Goal: Communication & Community: Participate in discussion

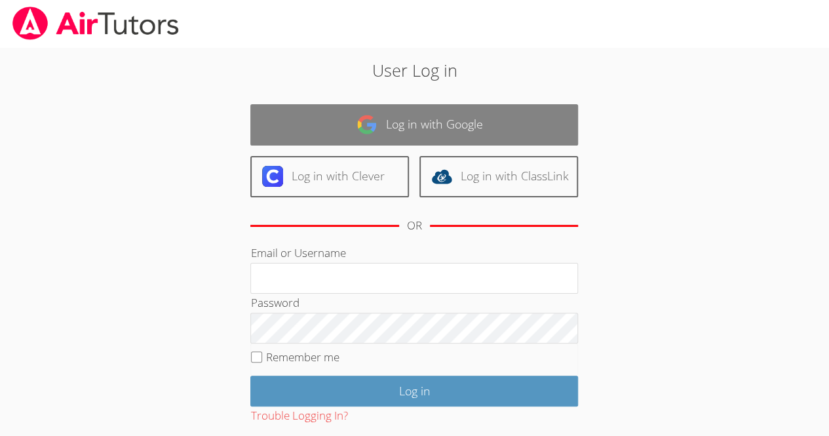
click at [558, 128] on link "Log in with Google" at bounding box center [414, 124] width 328 height 41
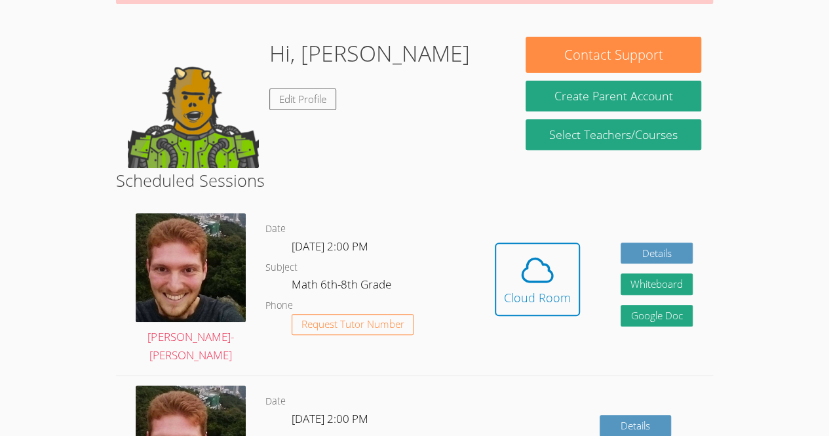
scroll to position [186, 0]
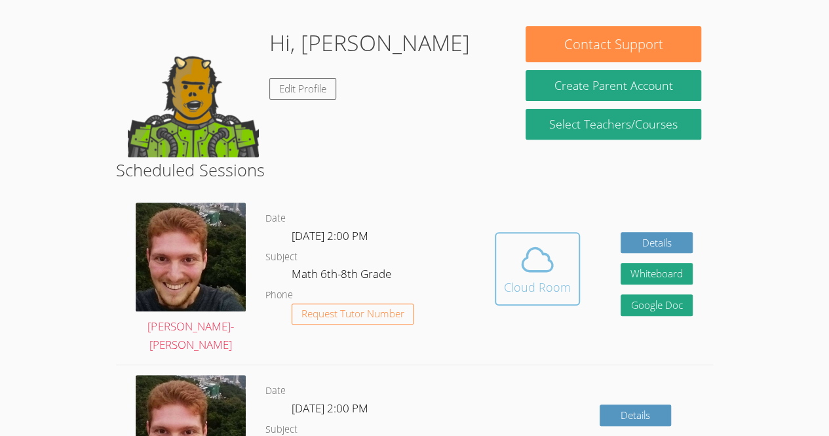
click at [520, 232] on button "Cloud Room" at bounding box center [537, 268] width 85 height 73
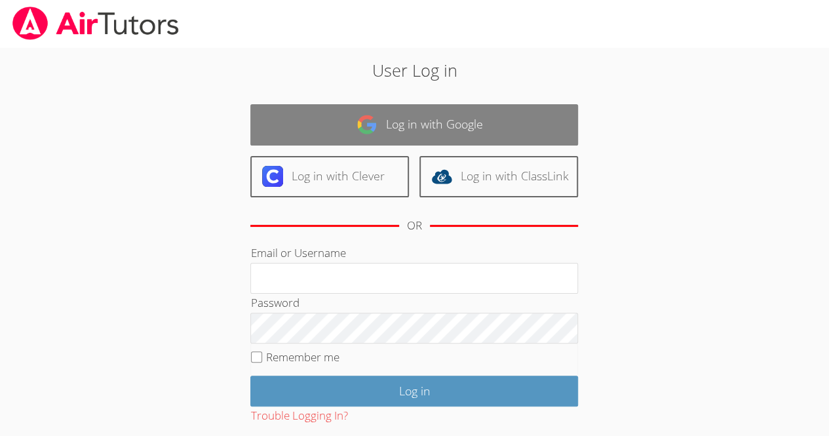
click at [486, 115] on link "Log in with Google" at bounding box center [414, 124] width 328 height 41
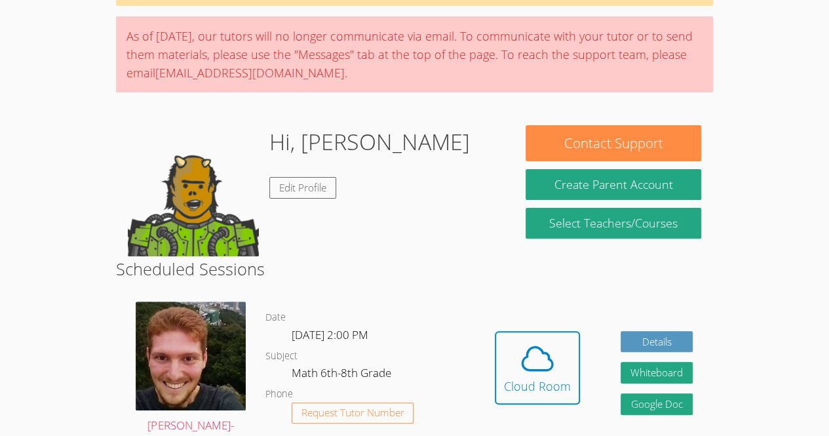
scroll to position [94, 0]
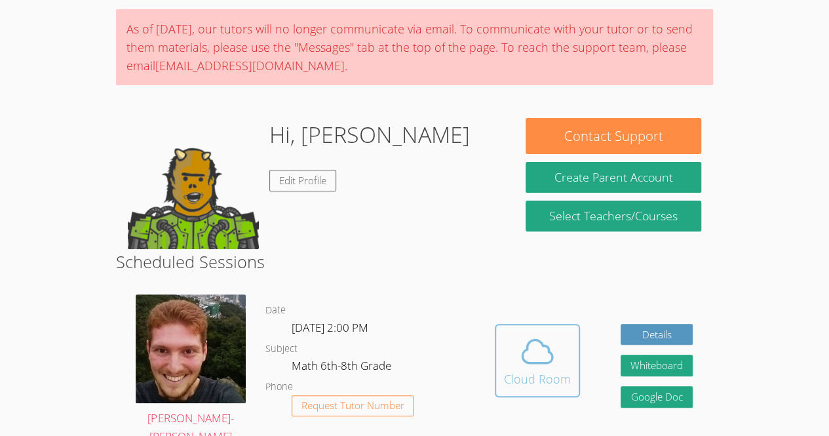
click at [530, 356] on icon at bounding box center [537, 351] width 37 height 37
click at [554, 336] on icon at bounding box center [537, 351] width 37 height 37
click at [519, 366] on icon at bounding box center [537, 351] width 37 height 37
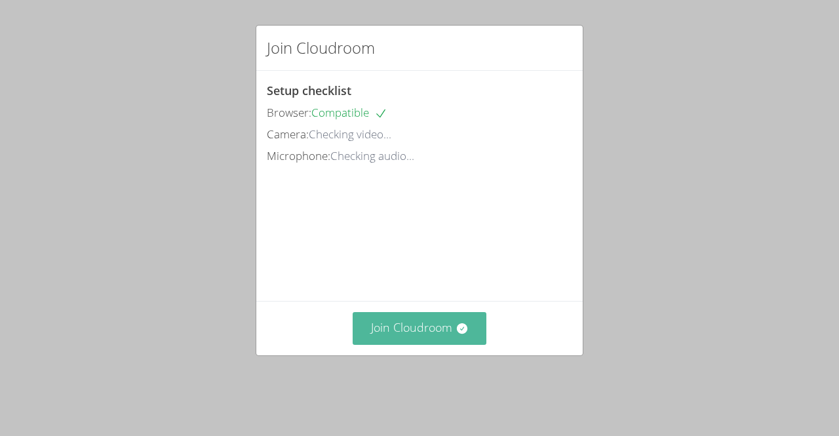
click at [417, 343] on button "Join Cloudroom" at bounding box center [420, 328] width 134 height 32
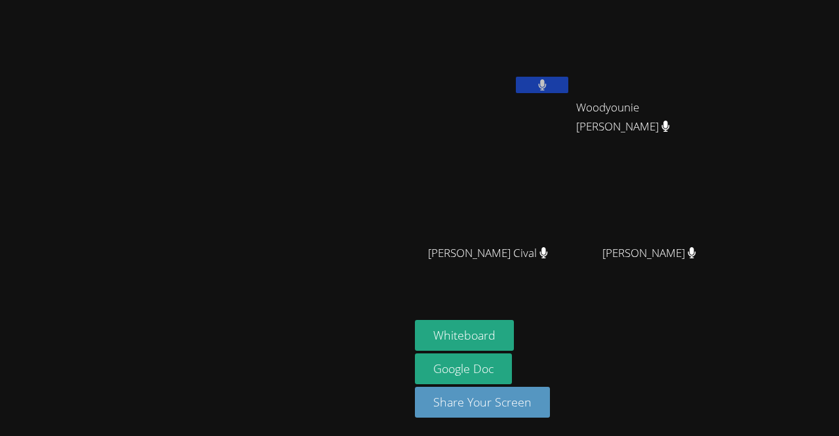
click at [568, 87] on button at bounding box center [542, 85] width 52 height 16
click at [514, 340] on button "Whiteboard" at bounding box center [464, 335] width 99 height 31
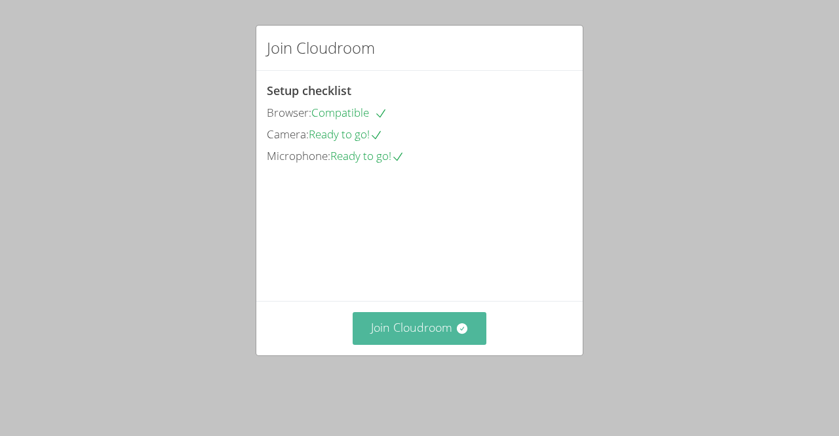
click at [449, 342] on button "Join Cloudroom" at bounding box center [420, 328] width 134 height 32
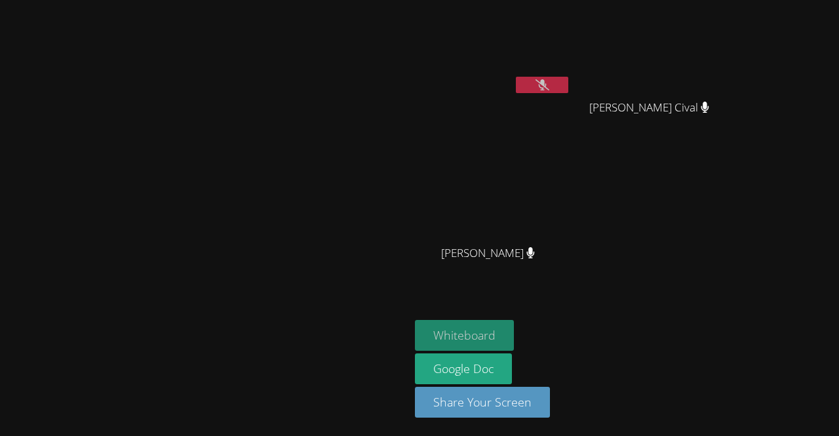
click at [514, 339] on button "Whiteboard" at bounding box center [464, 335] width 99 height 31
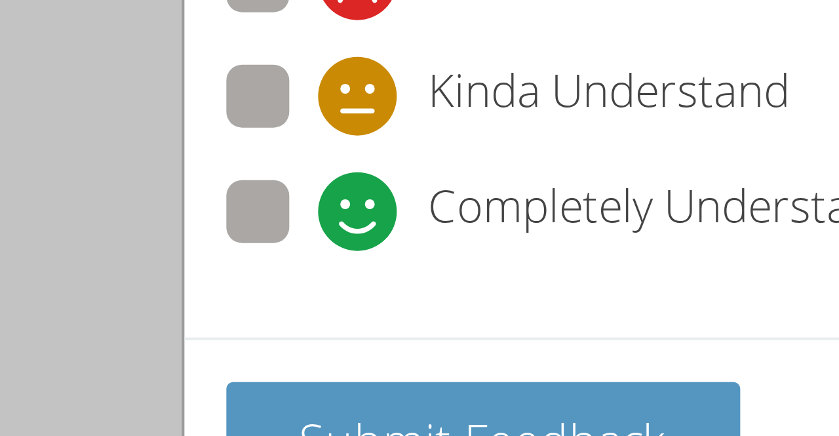
click at [290, 157] on span at bounding box center [290, 157] width 0 height 0
click at [290, 145] on input "Completely Understand" at bounding box center [295, 144] width 11 height 11
radio input "true"
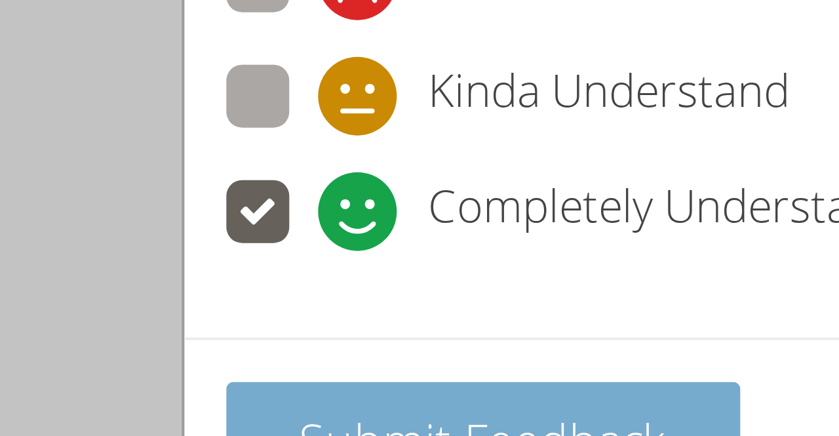
click at [309, 200] on span "Submit Feedback" at bounding box center [331, 204] width 92 height 16
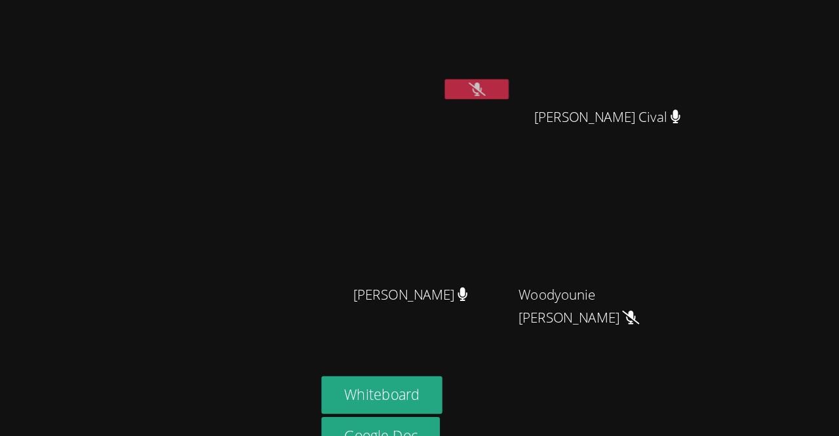
click at [571, 194] on video at bounding box center [493, 195] width 156 height 88
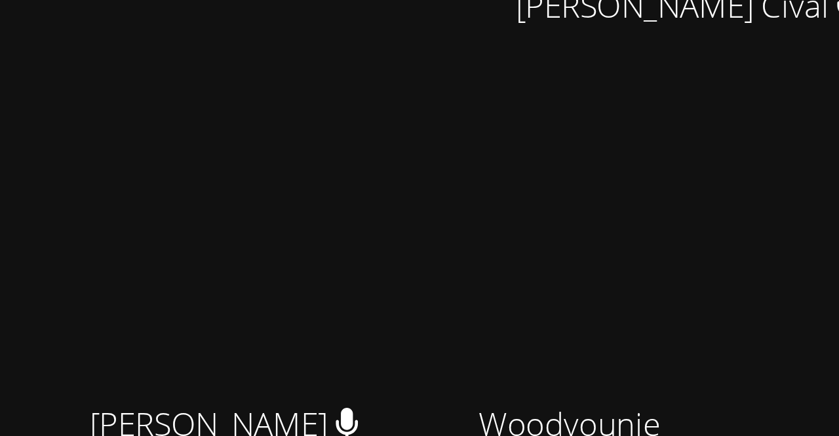
click at [571, 182] on video at bounding box center [493, 195] width 156 height 88
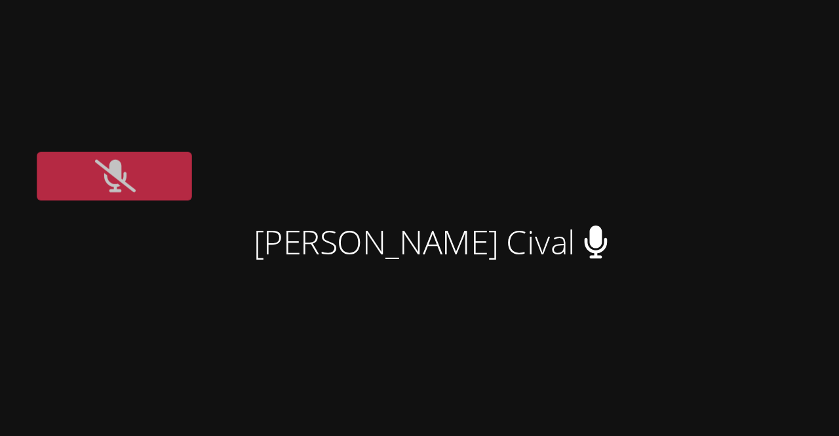
click at [571, 74] on video at bounding box center [493, 49] width 156 height 88
click at [568, 77] on button at bounding box center [542, 85] width 52 height 16
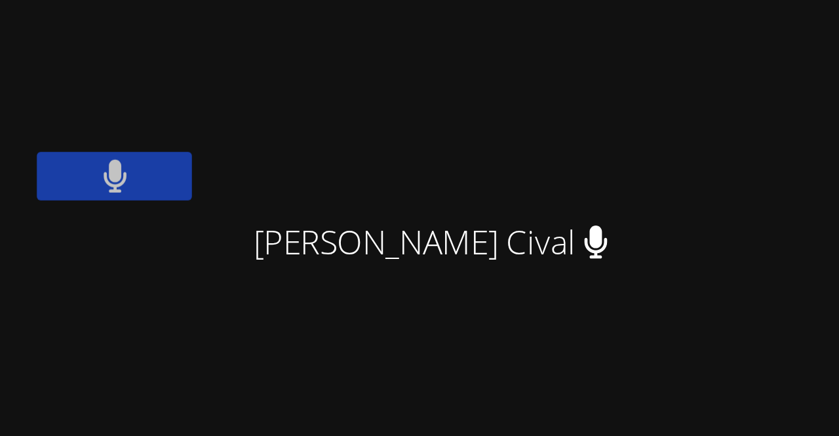
click at [568, 83] on button at bounding box center [542, 85] width 52 height 16
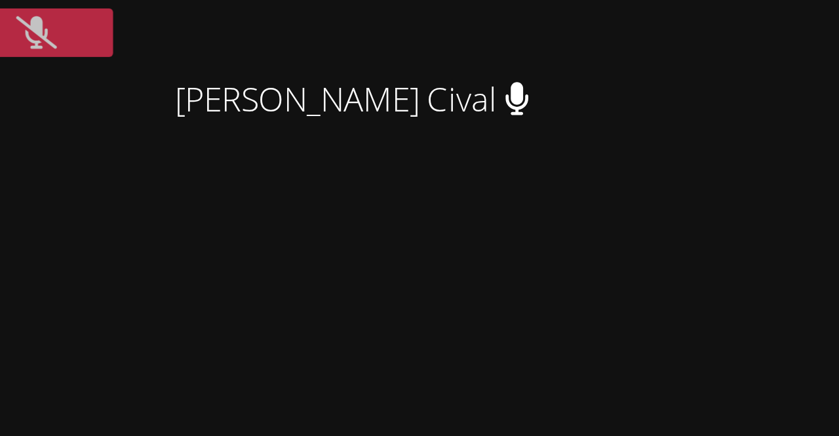
click at [549, 84] on icon at bounding box center [542, 84] width 14 height 11
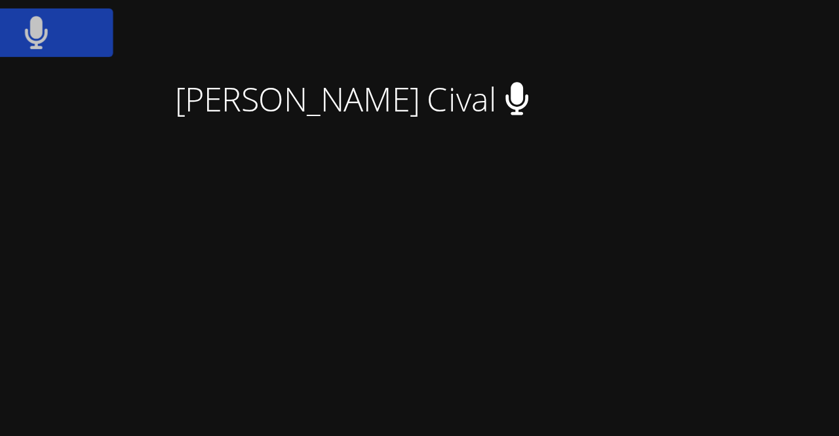
click at [546, 85] on icon at bounding box center [542, 84] width 9 height 11
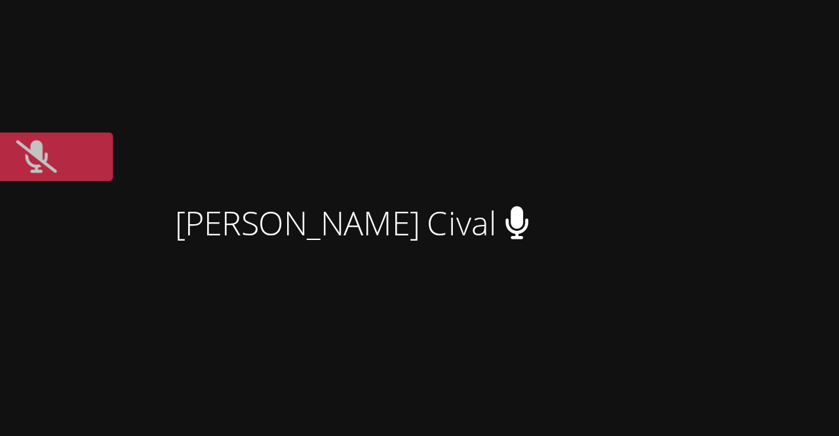
click at [568, 92] on button at bounding box center [542, 85] width 52 height 16
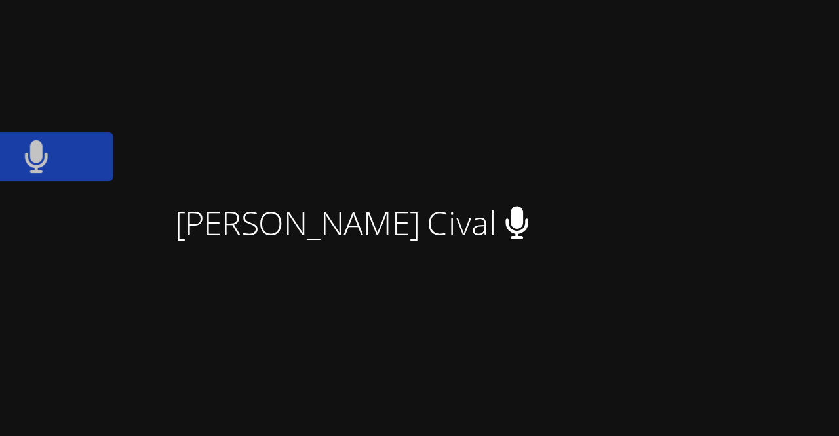
click at [568, 79] on button at bounding box center [542, 85] width 52 height 16
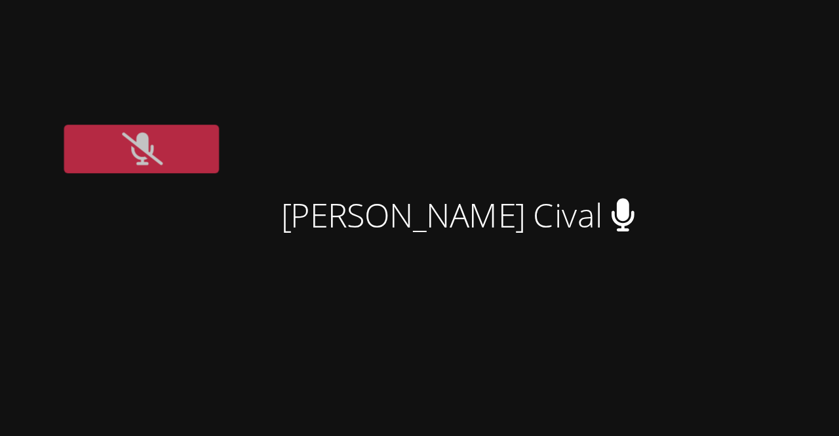
click at [571, 168] on video at bounding box center [493, 195] width 156 height 88
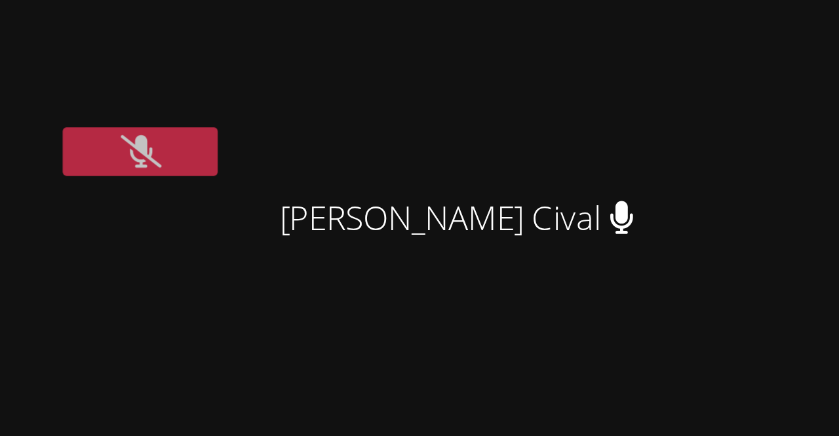
click at [571, 75] on video at bounding box center [493, 49] width 156 height 88
click at [568, 78] on button at bounding box center [542, 85] width 52 height 16
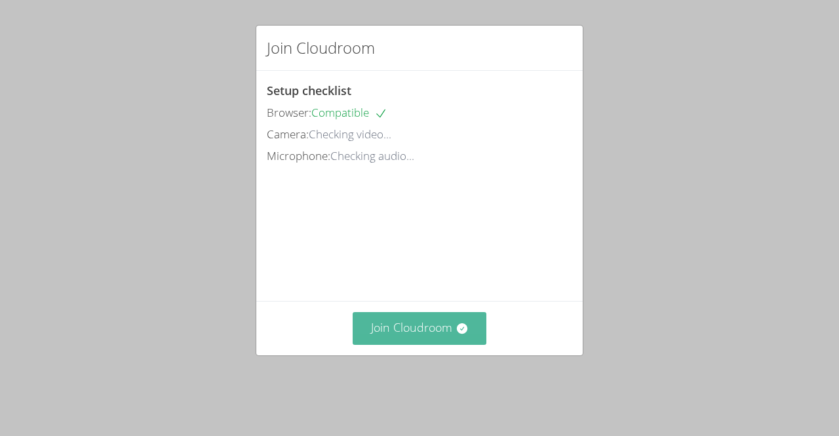
click at [429, 343] on button "Join Cloudroom" at bounding box center [420, 328] width 134 height 32
